Goal: Transaction & Acquisition: Purchase product/service

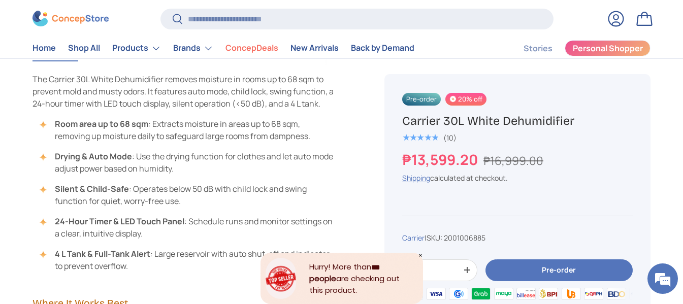
scroll to position [898, 0]
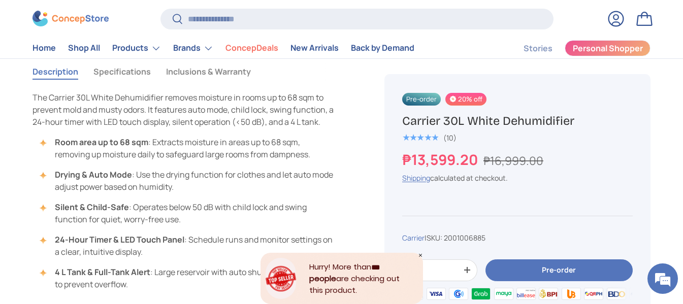
click at [419, 258] on icon "Close" at bounding box center [420, 255] width 5 height 5
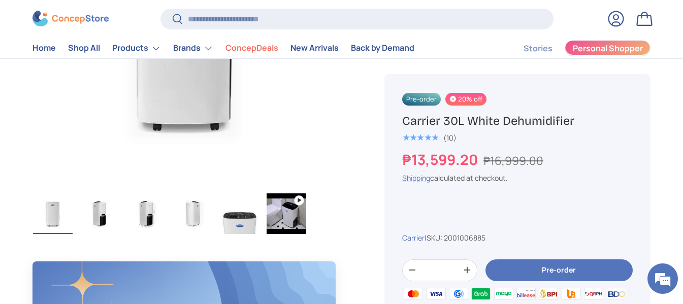
scroll to position [406, 0]
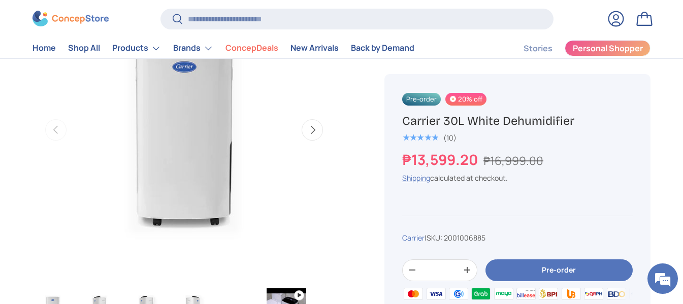
click at [617, 17] on link "Log in" at bounding box center [616, 19] width 22 height 22
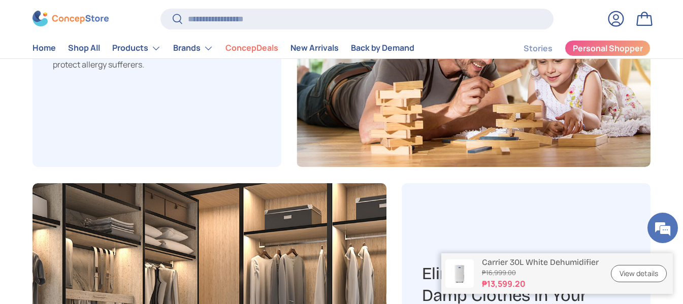
scroll to position [1660, 0]
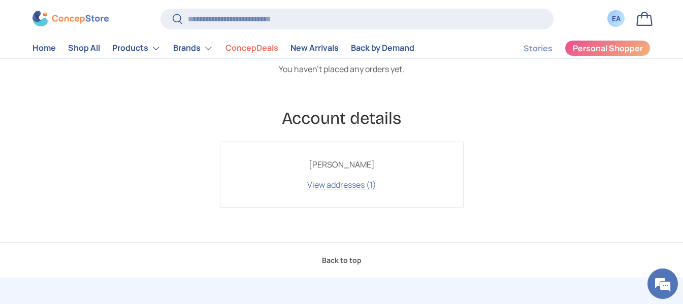
scroll to position [203, 0]
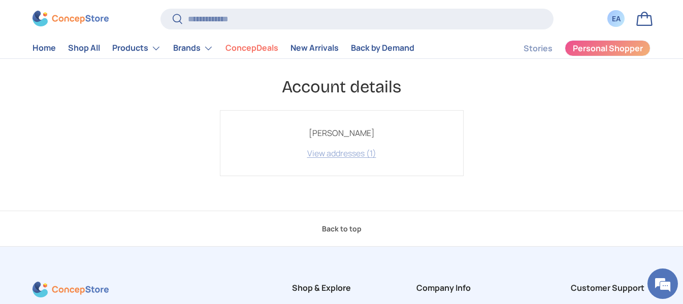
click at [357, 155] on link "View addresses (1)" at bounding box center [341, 153] width 69 height 11
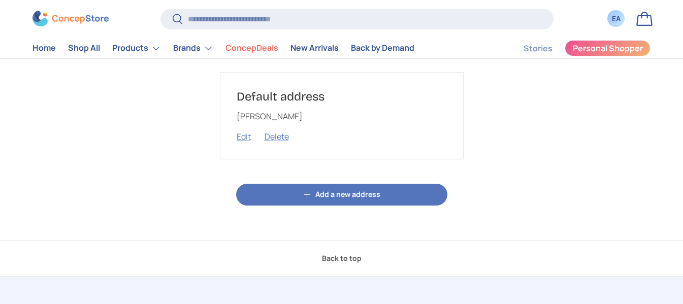
scroll to position [152, 0]
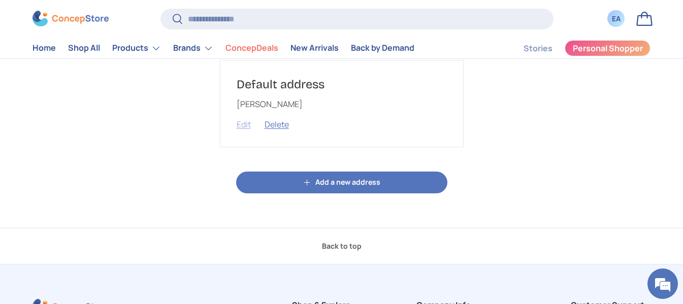
click at [240, 124] on button "Edit" at bounding box center [244, 124] width 14 height 11
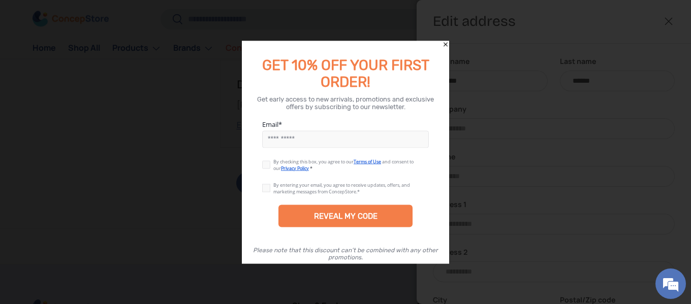
scroll to position [0, 0]
click at [403, 139] on input "Email" at bounding box center [345, 139] width 167 height 17
type input "**********"
click at [268, 164] on label at bounding box center [267, 163] width 11 height 8
click at [265, 188] on label at bounding box center [267, 186] width 11 height 8
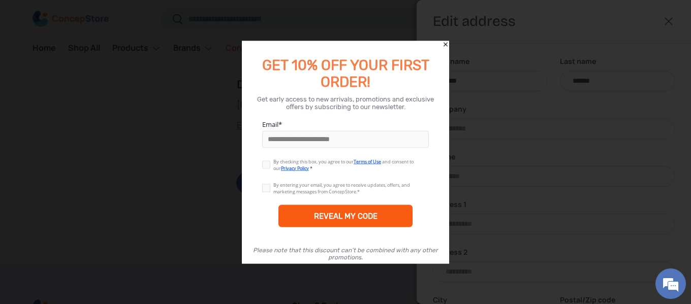
click at [312, 215] on div "REVEAL MY CODE" at bounding box center [345, 216] width 134 height 22
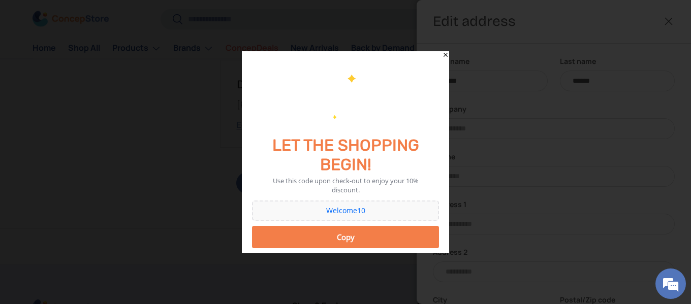
drag, startPoint x: 362, startPoint y: 214, endPoint x: 603, endPoint y: 76, distance: 277.7
click at [603, 76] on div at bounding box center [345, 152] width 691 height 304
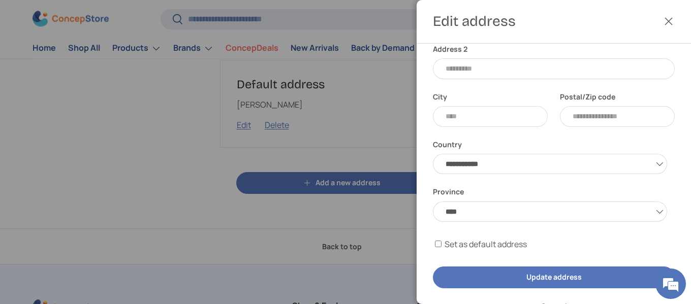
scroll to position [224, 0]
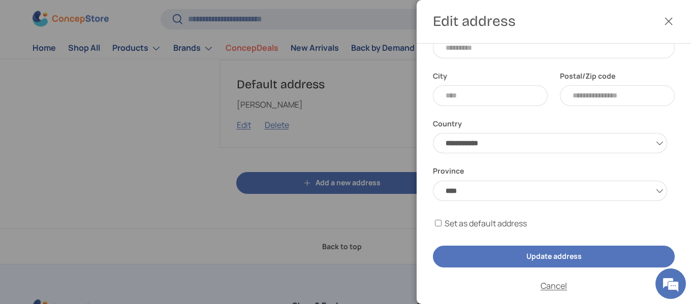
click at [670, 19] on button "Close" at bounding box center [668, 21] width 22 height 22
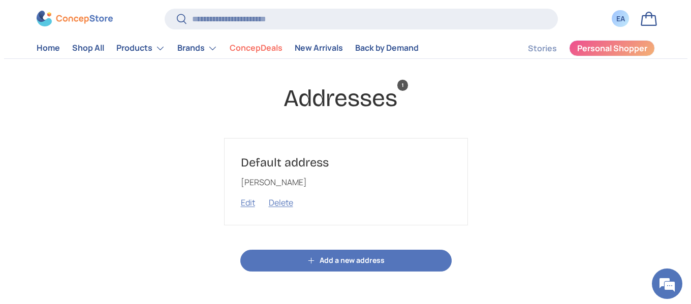
scroll to position [0, 0]
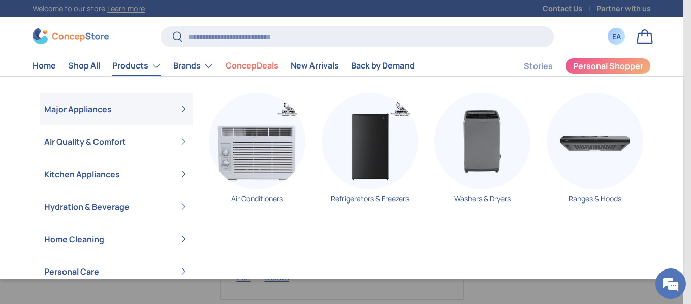
click at [124, 72] on link "Products" at bounding box center [136, 66] width 49 height 20
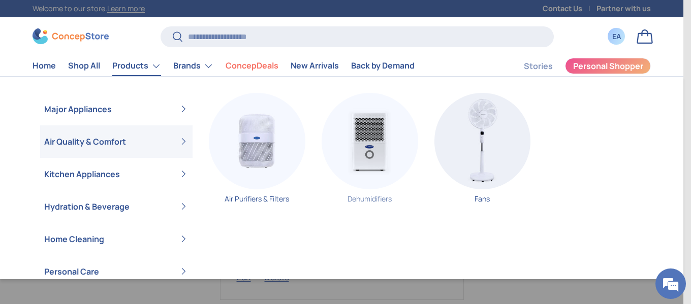
click at [363, 147] on img "Primary" at bounding box center [370, 141] width 97 height 97
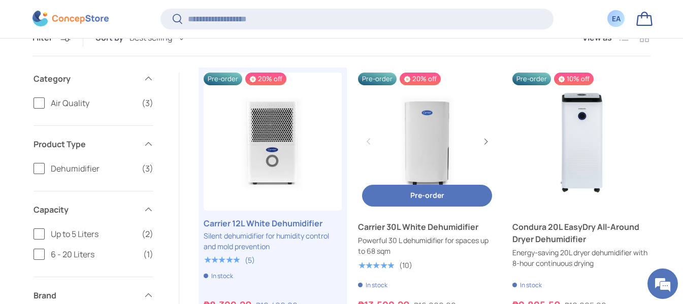
scroll to position [203, 0]
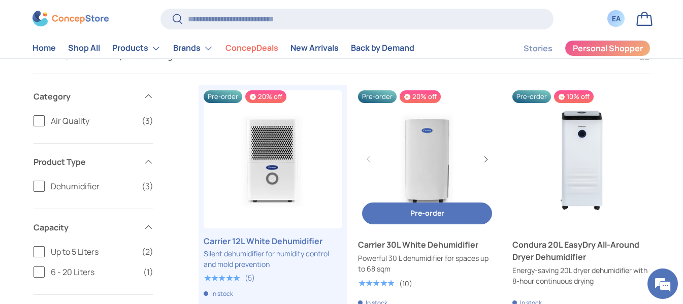
click at [404, 154] on link "Carrier 30L White Dehumidifier" at bounding box center [427, 159] width 138 height 138
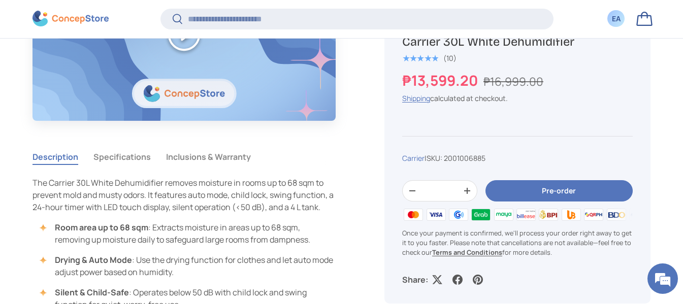
scroll to position [811, 0]
click at [114, 161] on button "Specifications" at bounding box center [121, 156] width 57 height 23
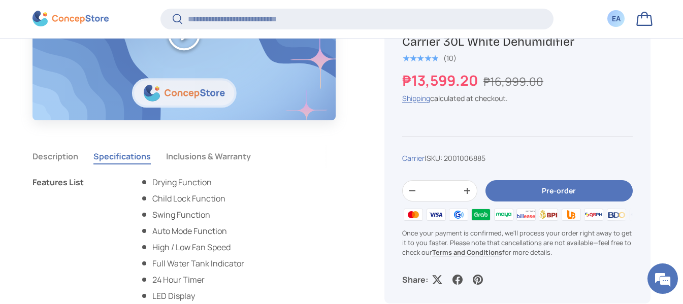
click at [212, 157] on button "Inclusions & Warranty" at bounding box center [208, 156] width 85 height 23
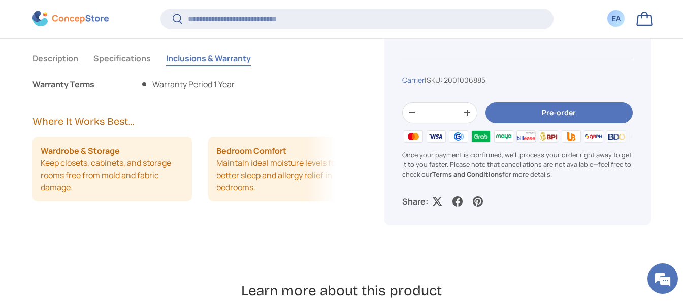
scroll to position [912, 0]
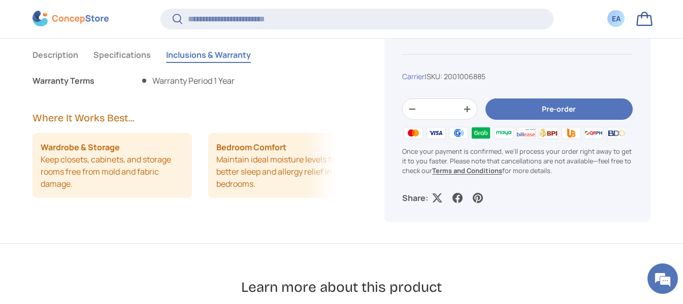
click at [120, 51] on button "Specifications" at bounding box center [121, 54] width 57 height 23
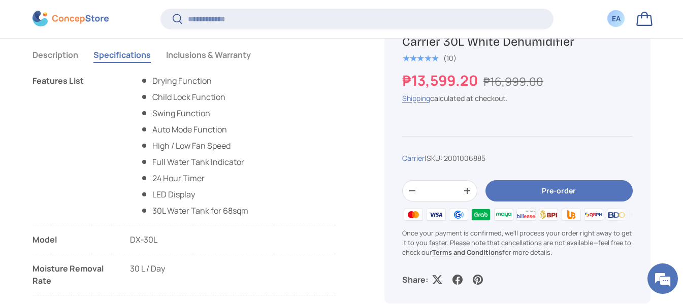
click at [65, 54] on button "Description" at bounding box center [56, 54] width 46 height 23
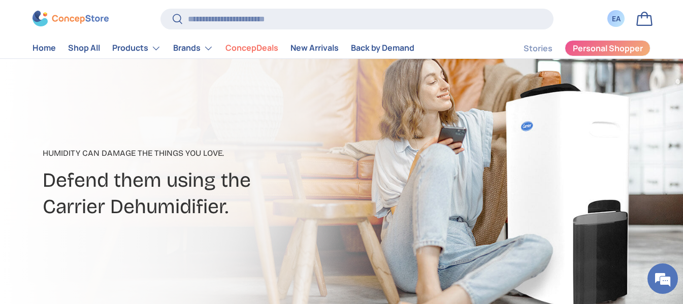
scroll to position [0, 0]
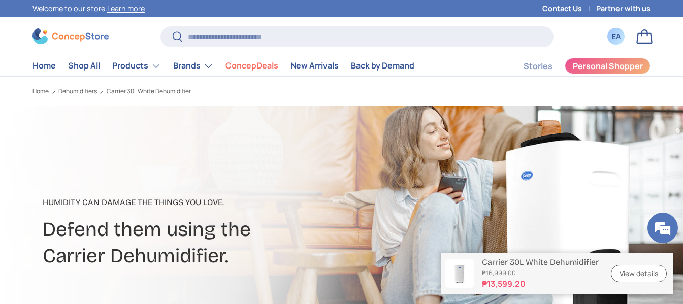
click at [551, 9] on link "Contact Us" at bounding box center [570, 8] width 54 height 11
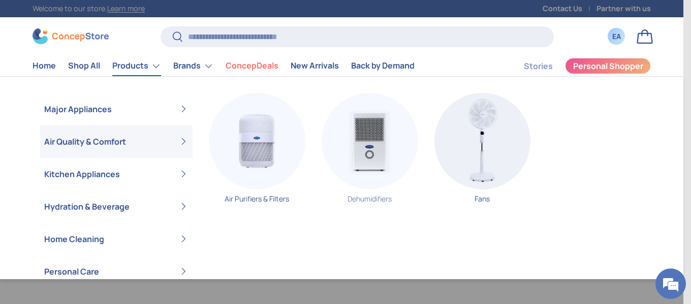
click at [353, 144] on img "Primary" at bounding box center [370, 141] width 97 height 97
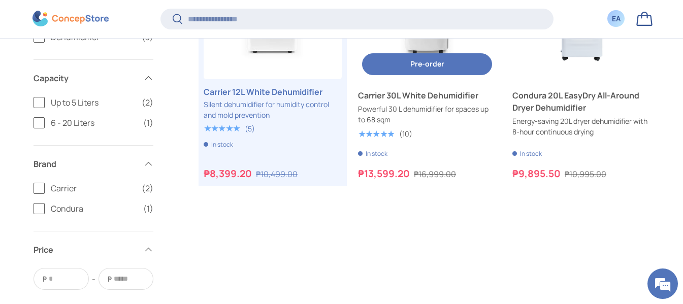
scroll to position [354, 0]
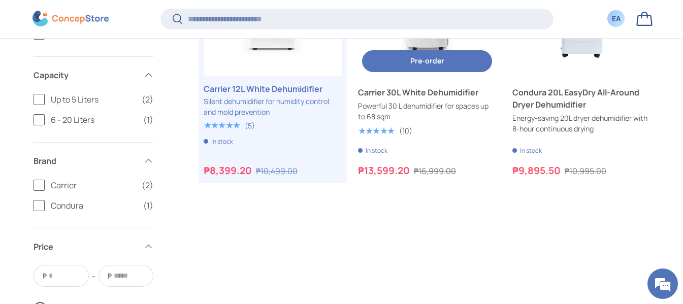
click at [436, 99] on link "Carrier 30L White Dehumidifier" at bounding box center [427, 92] width 138 height 12
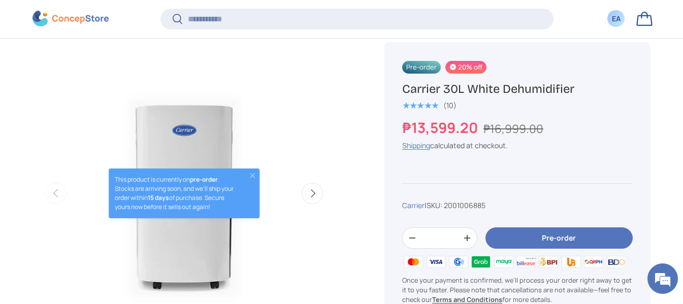
scroll to position [354, 0]
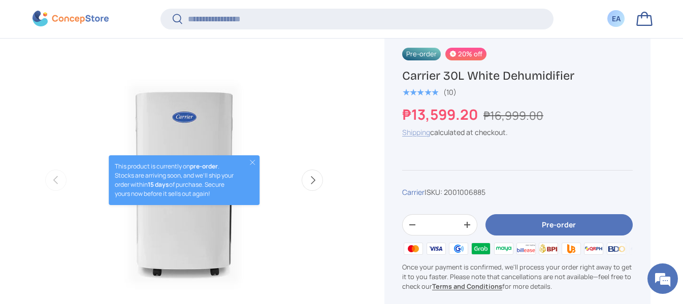
click at [420, 132] on link "Shipping" at bounding box center [416, 133] width 28 height 10
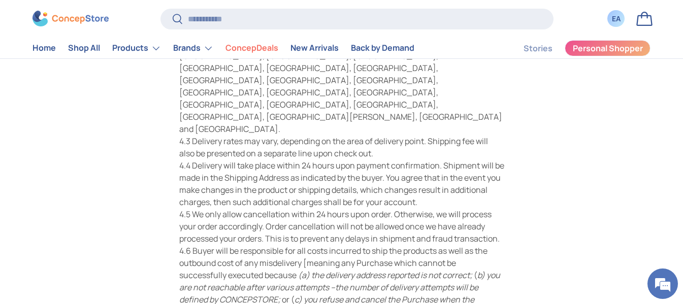
scroll to position [37, 0]
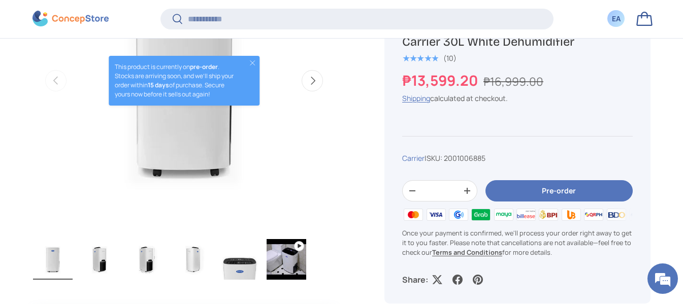
scroll to position [606, 0]
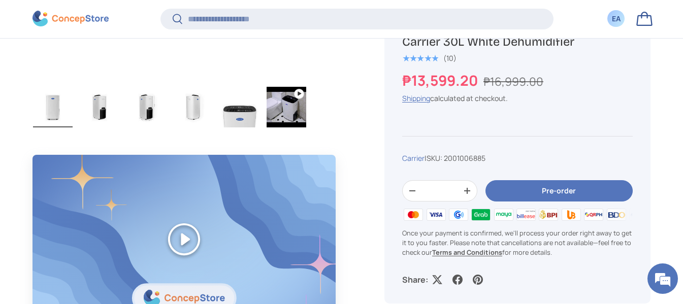
click at [552, 190] on button "Pre-order" at bounding box center [559, 191] width 147 height 22
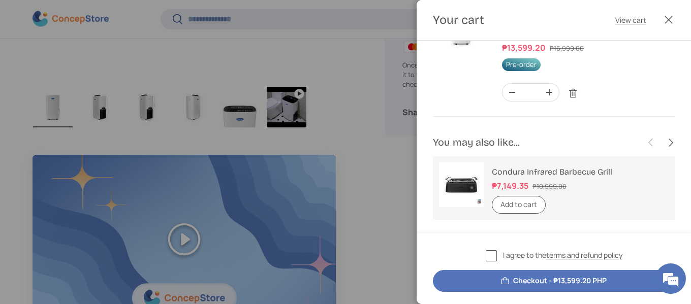
scroll to position [57, 0]
click at [493, 256] on label "I agree to the terms and refund policy" at bounding box center [554, 256] width 137 height 12
click at [533, 285] on button "Checkout - ₱13,599.20 PHP" at bounding box center [554, 281] width 242 height 22
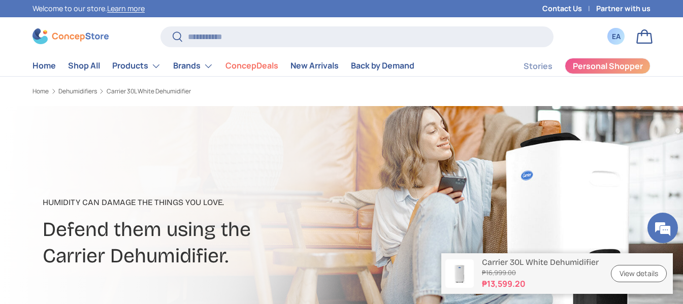
click at [570, 10] on link "Contact Us" at bounding box center [570, 8] width 54 height 11
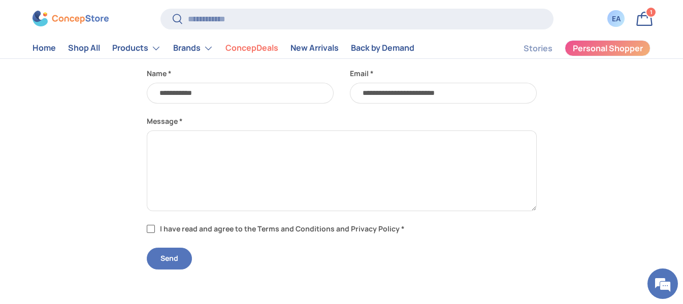
scroll to position [203, 0]
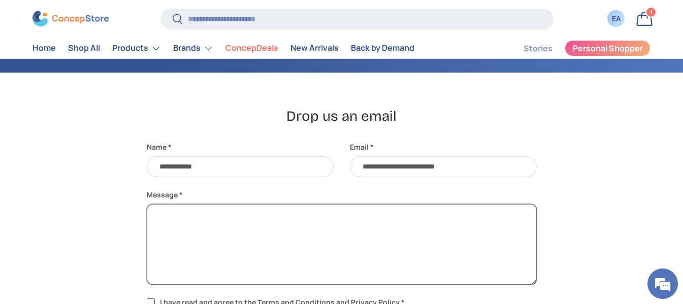
click at [232, 233] on textarea "Message" at bounding box center [342, 244] width 390 height 81
type textarea "*"
drag, startPoint x: 340, startPoint y: 219, endPoint x: 295, endPoint y: 215, distance: 45.4
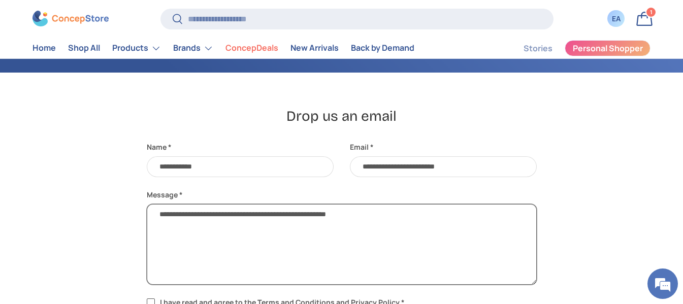
click at [295, 215] on textarea "**********" at bounding box center [342, 244] width 390 height 81
paste textarea "**********"
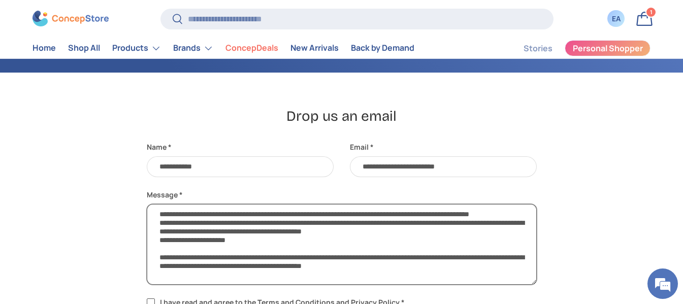
click at [386, 218] on textarea "**********" at bounding box center [342, 244] width 390 height 81
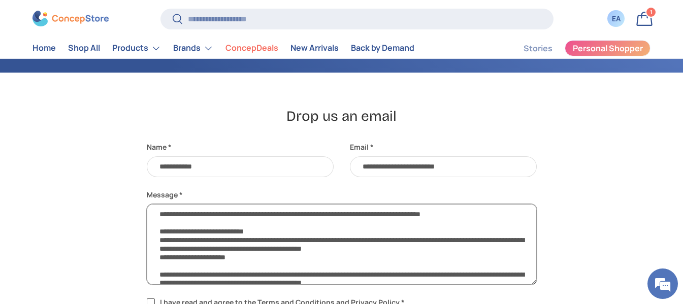
click at [285, 263] on textarea "**********" at bounding box center [342, 244] width 390 height 81
click at [192, 263] on textarea "**********" at bounding box center [342, 244] width 390 height 81
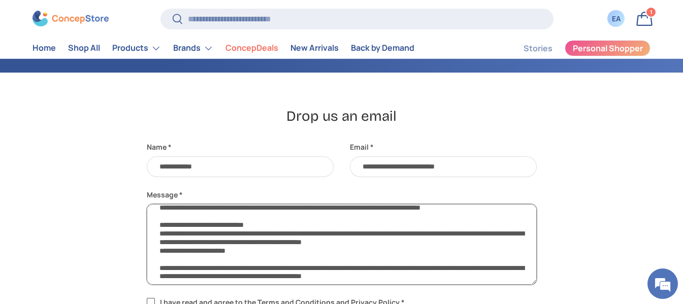
scroll to position [9, 0]
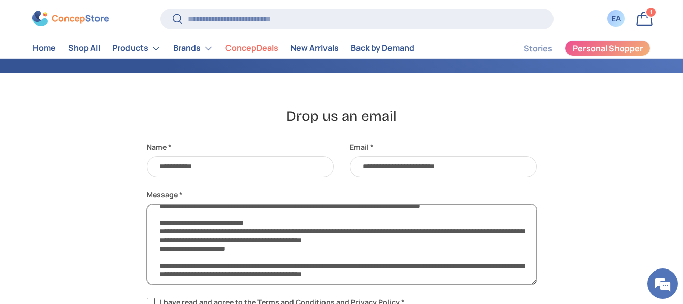
click at [279, 267] on textarea "**********" at bounding box center [342, 244] width 390 height 81
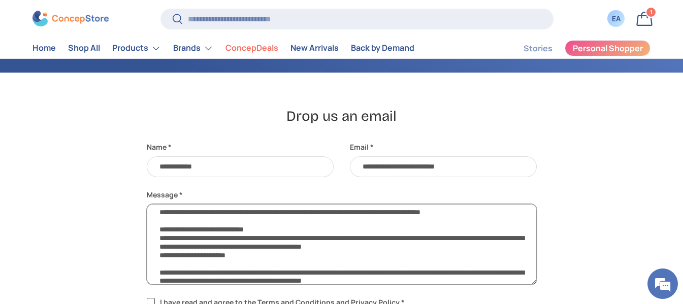
scroll to position [0, 0]
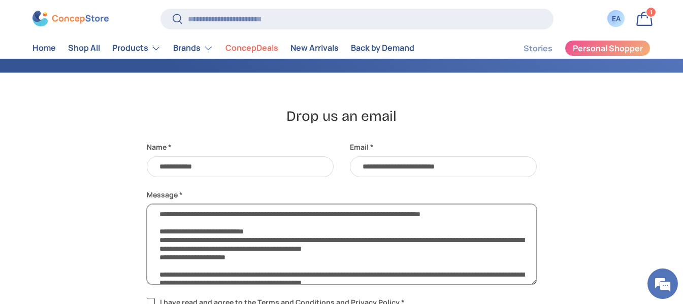
click at [206, 214] on textarea "**********" at bounding box center [342, 244] width 390 height 81
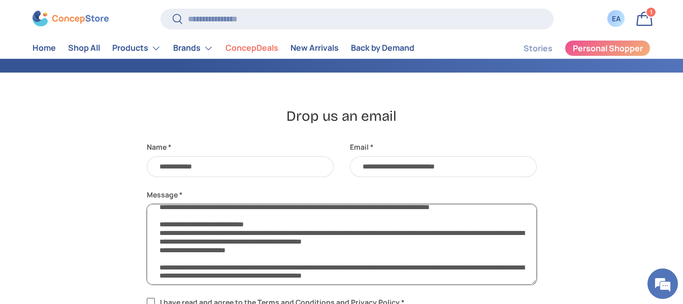
scroll to position [9, 0]
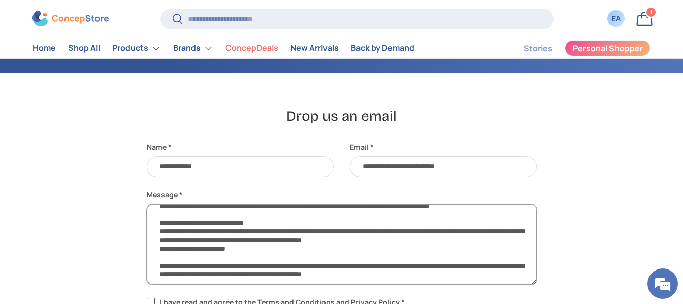
click at [414, 276] on textarea "**********" at bounding box center [342, 244] width 390 height 81
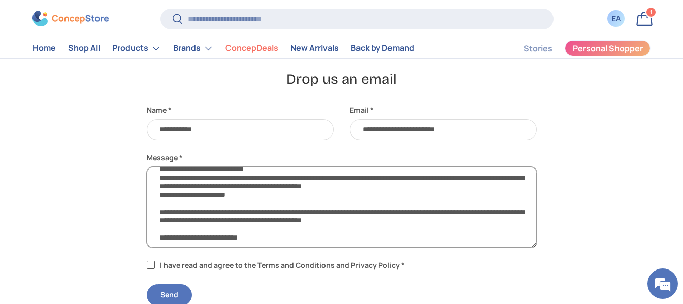
scroll to position [262, 0]
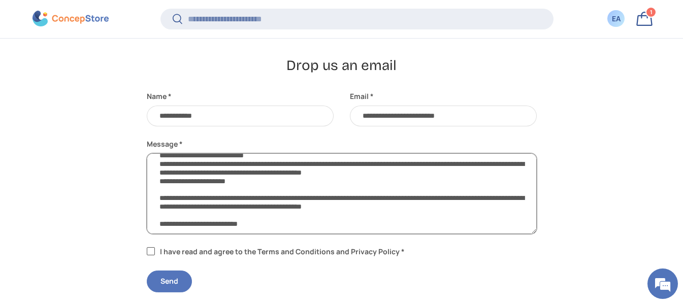
type textarea "**********"
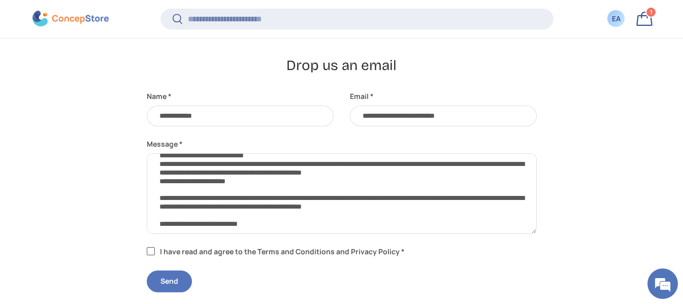
click at [157, 248] on label "I have read and agree to the Terms and Conditions and Privacy Policy *" at bounding box center [277, 251] width 261 height 11
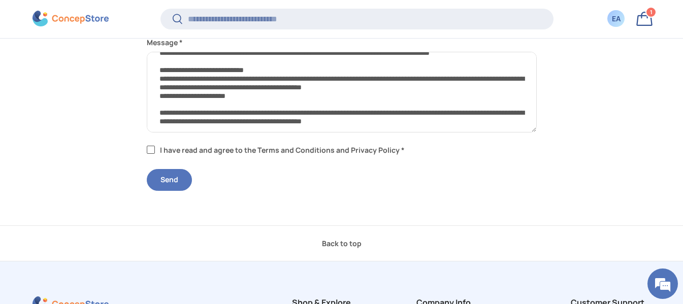
scroll to position [0, 0]
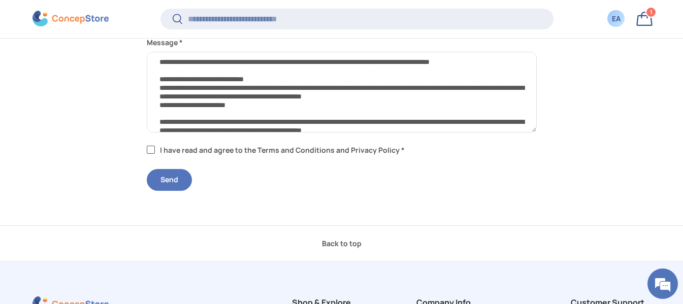
drag, startPoint x: 171, startPoint y: 183, endPoint x: 386, endPoint y: 219, distance: 217.9
click at [170, 183] on button "Send" at bounding box center [169, 180] width 45 height 22
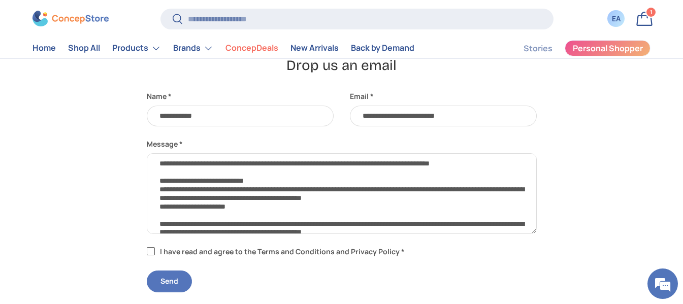
scroll to position [203, 0]
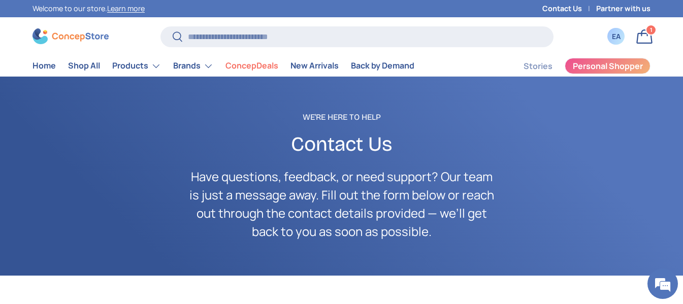
click at [643, 35] on link "Bag 1 1 item" at bounding box center [645, 36] width 22 height 22
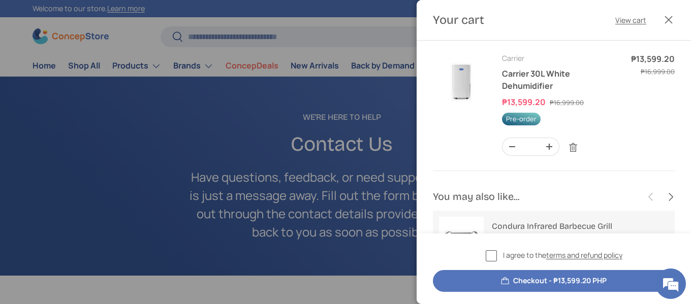
click at [669, 20] on button "Close" at bounding box center [668, 20] width 22 height 22
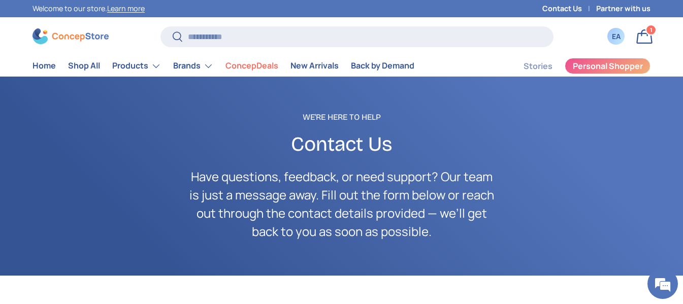
click at [564, 12] on link "Contact Us" at bounding box center [570, 8] width 54 height 11
click at [329, 62] on link "New Arrivals" at bounding box center [315, 66] width 48 height 20
